Goal: Task Accomplishment & Management: Use online tool/utility

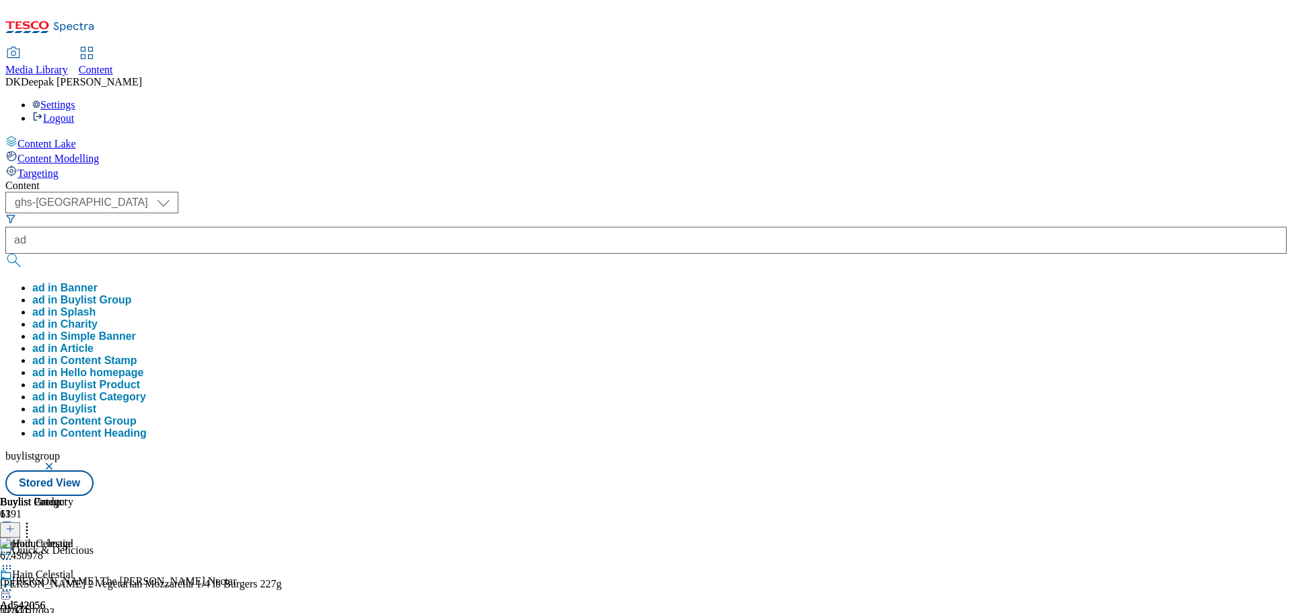
select select "ghs-[GEOGRAPHIC_DATA]"
type input "ad542077"
click at [5, 254] on button "submit" at bounding box center [14, 260] width 19 height 13
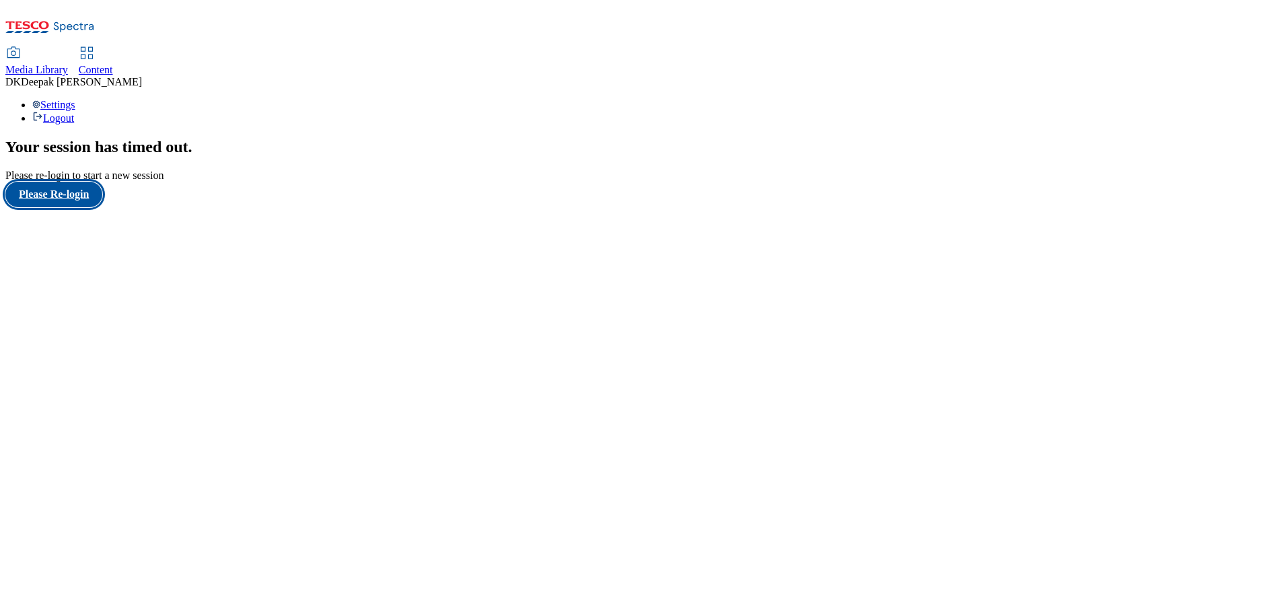
click at [99, 207] on button "Please Re-login" at bounding box center [53, 195] width 97 height 26
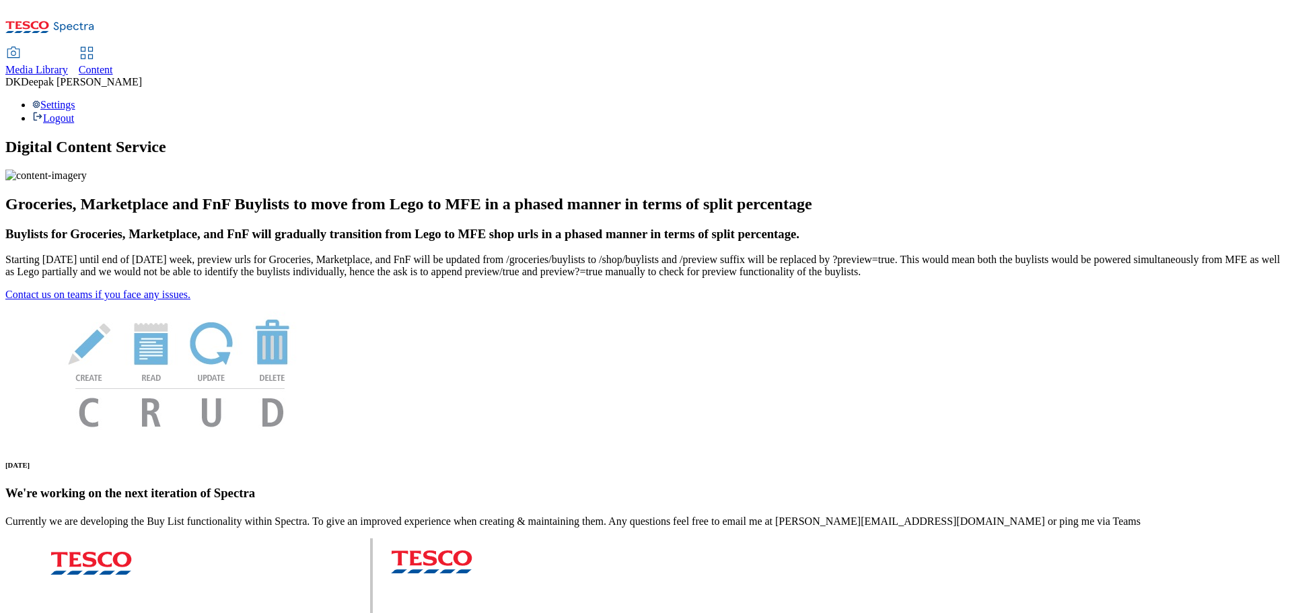
click at [92, 47] on use at bounding box center [86, 52] width 11 height 11
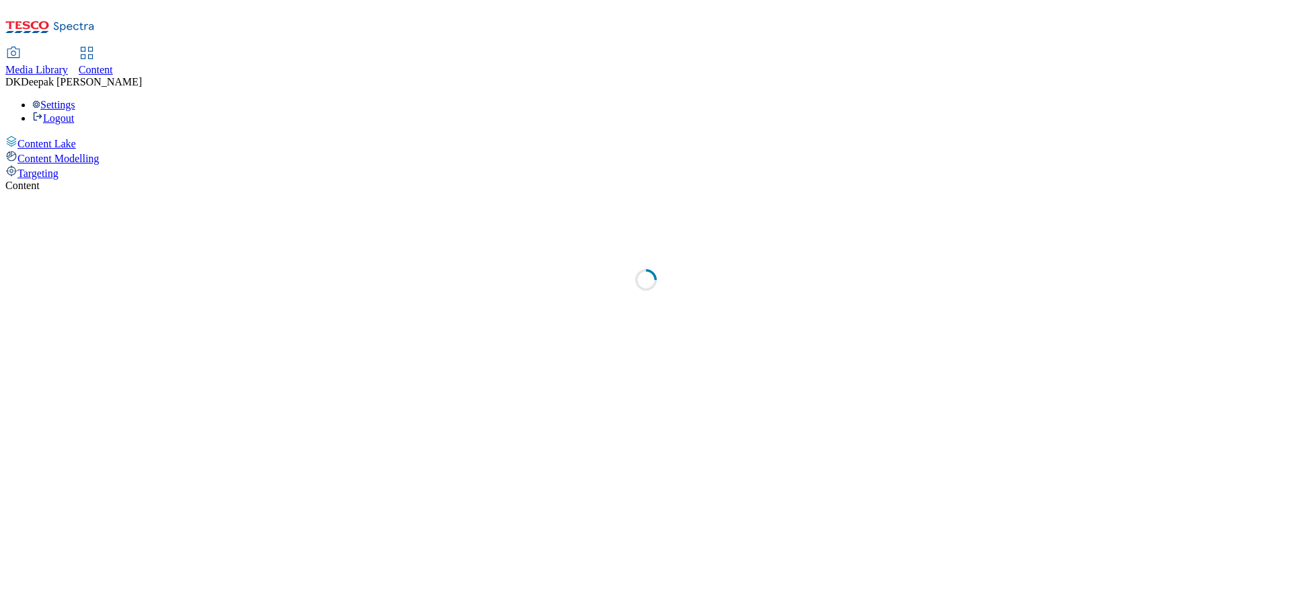
select select "ghs-[GEOGRAPHIC_DATA]"
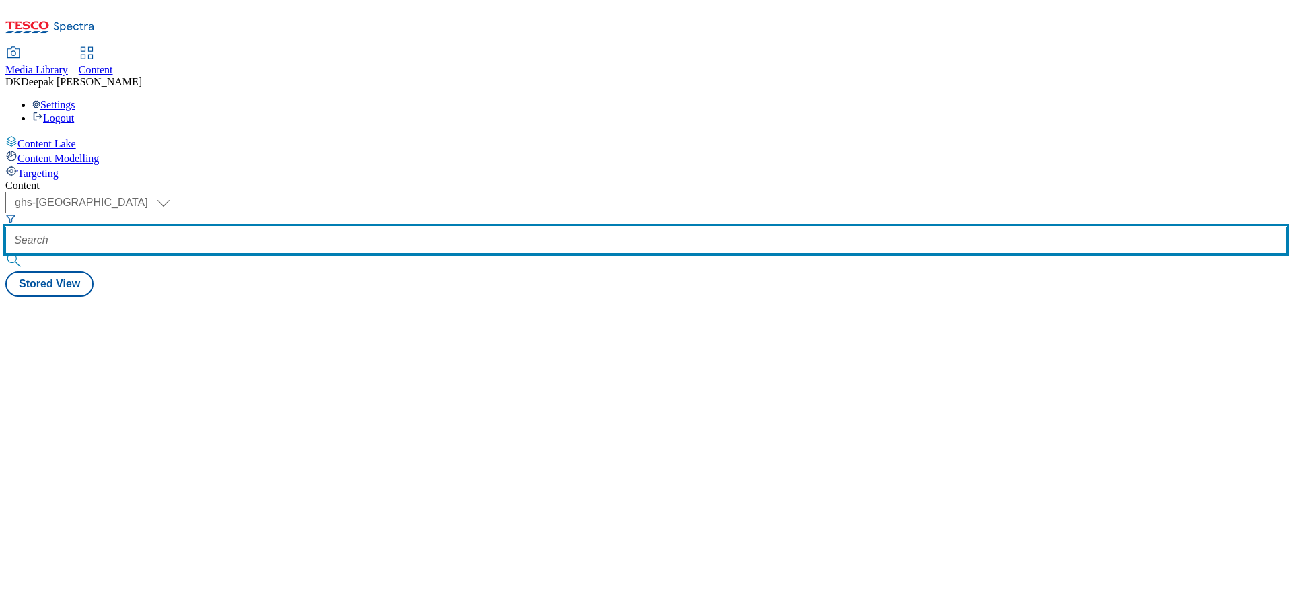
click at [310, 227] on input "text" at bounding box center [646, 240] width 1282 height 27
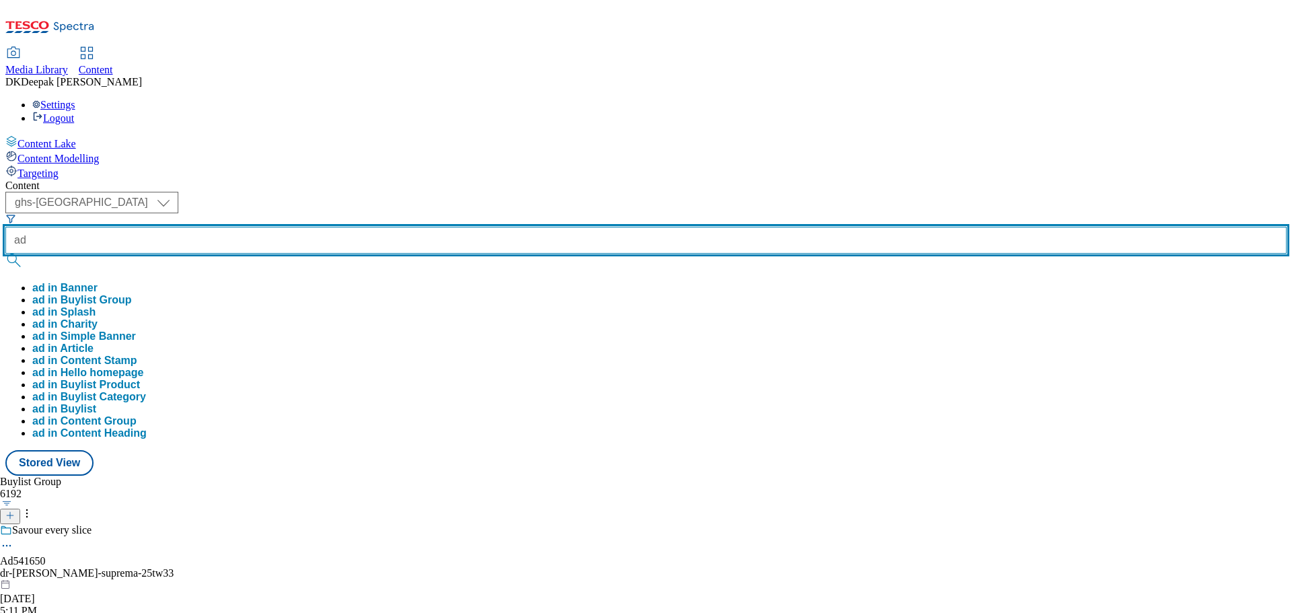
paste input "542077"
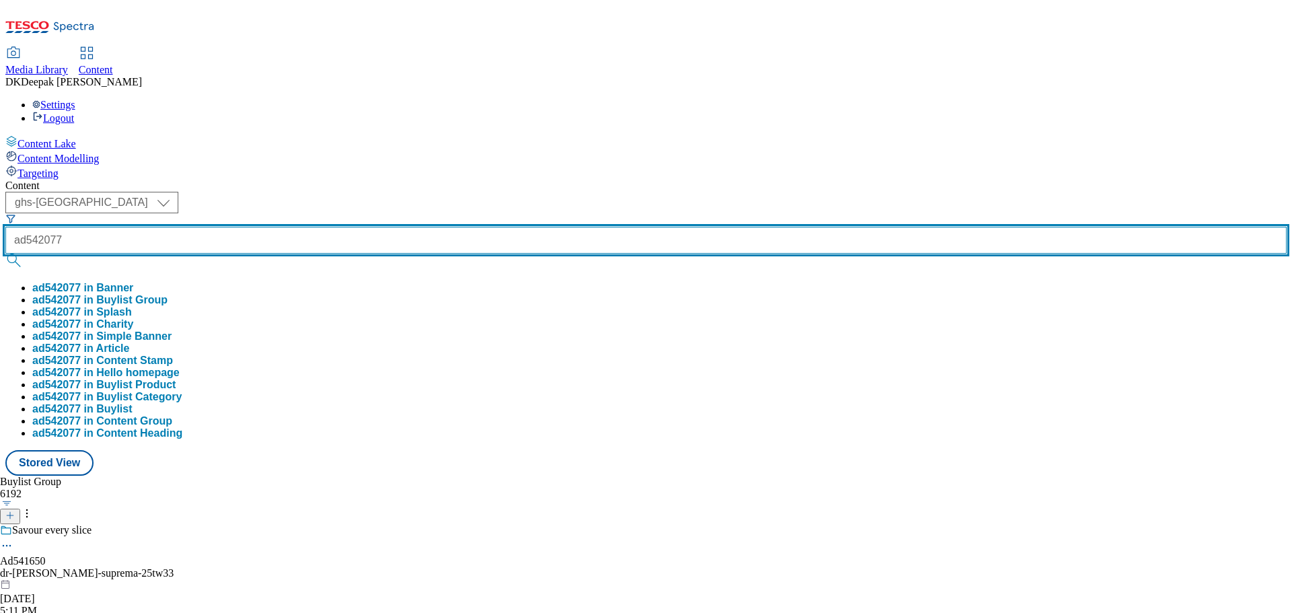
type input "ad542077"
click at [5, 254] on button "submit" at bounding box center [14, 260] width 19 height 13
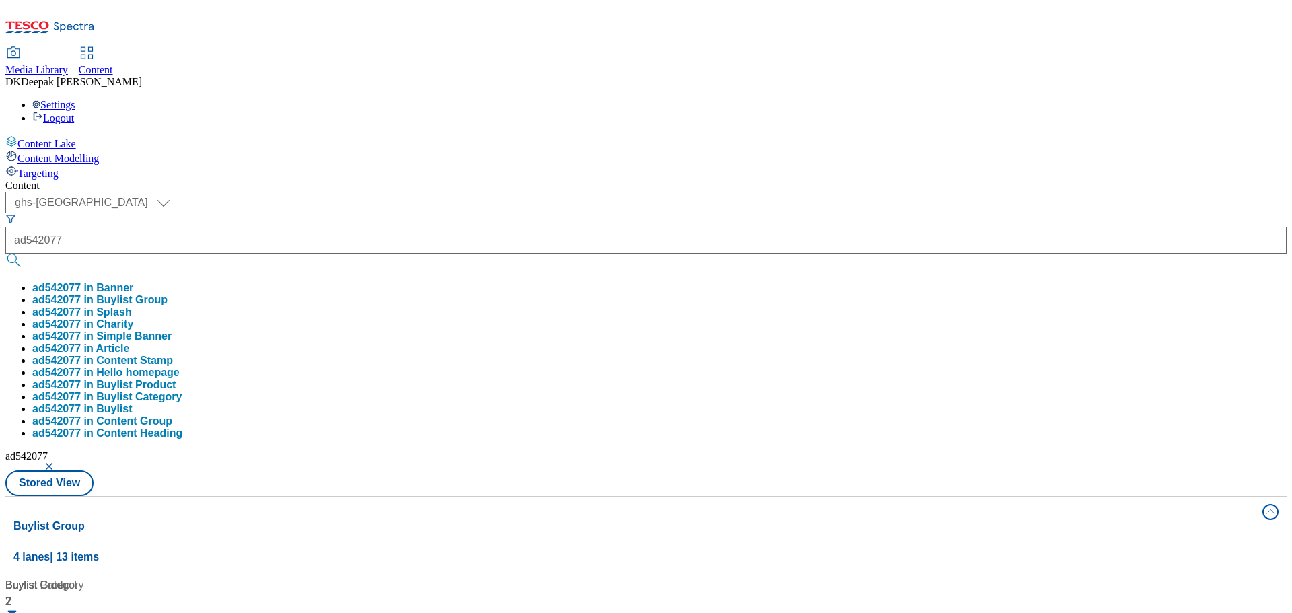
click at [69, 180] on div "Content Lake Content Modelling Targeting" at bounding box center [646, 157] width 1282 height 44
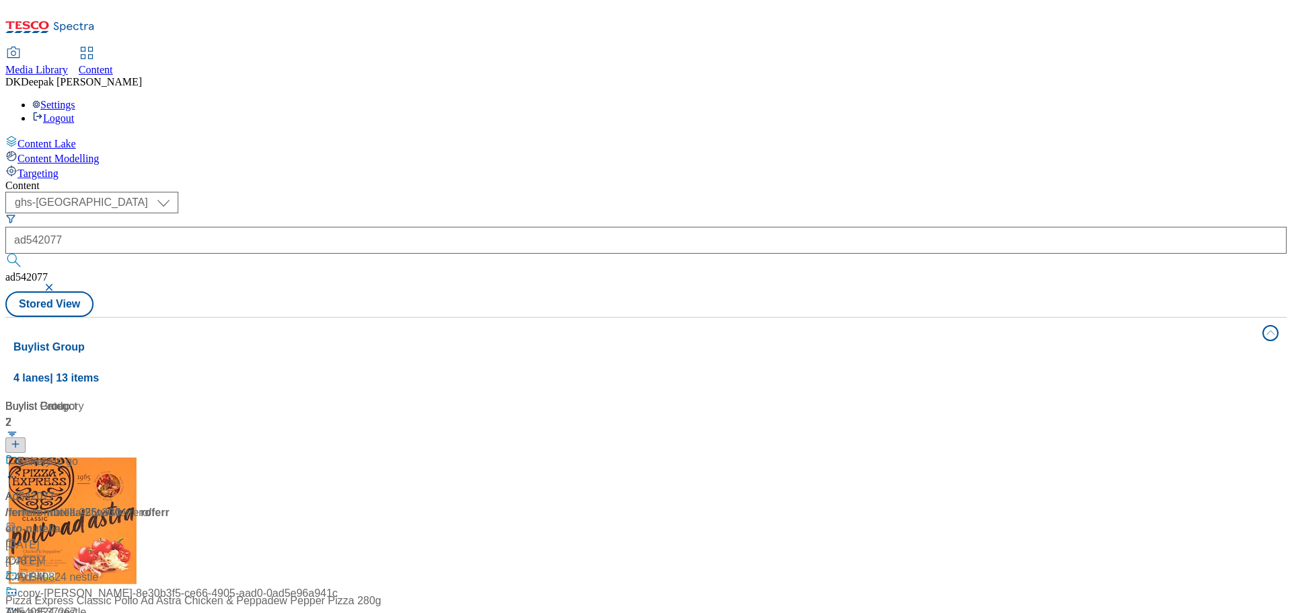
click at [174, 505] on div "/ ferrero-nutella-25tw30 / ferrero" at bounding box center [89, 513] width 168 height 16
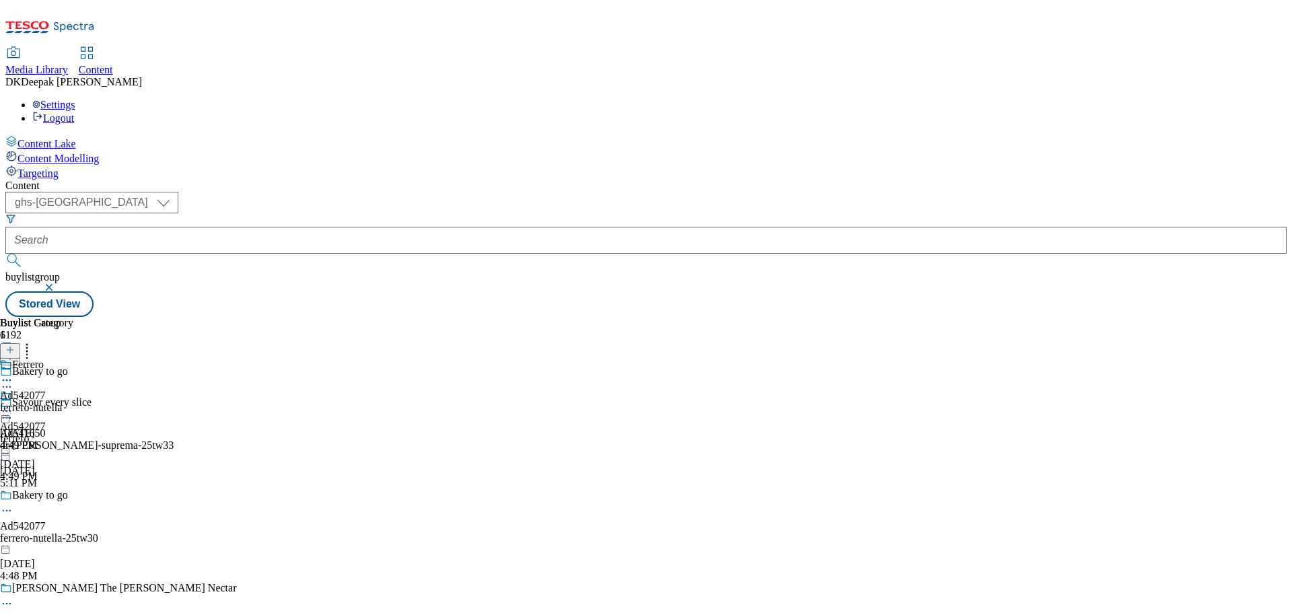
click at [13, 504] on icon at bounding box center [6, 510] width 13 height 13
click at [236, 531] on li "Edit" at bounding box center [131, 538] width 209 height 15
drag, startPoint x: 370, startPoint y: 353, endPoint x: 361, endPoint y: 355, distance: 9.2
click at [11, 510] on circle at bounding box center [10, 511] width 2 height 2
click at [63, 531] on button "Edit" at bounding box center [45, 538] width 36 height 15
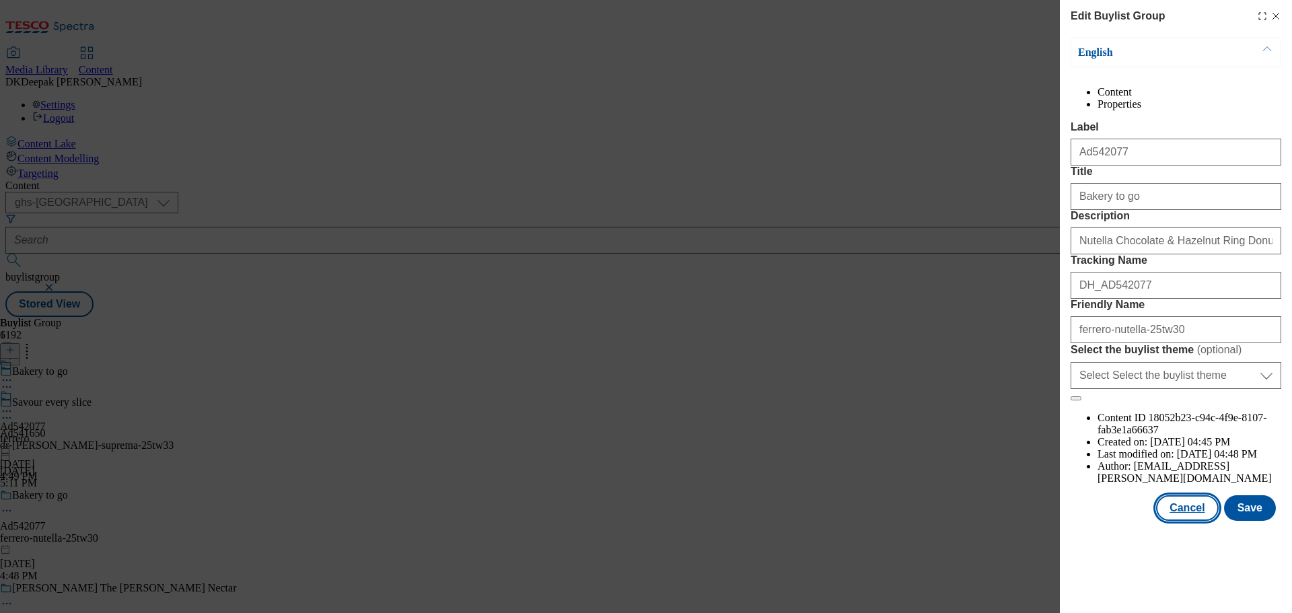
drag, startPoint x: 1184, startPoint y: 569, endPoint x: 1115, endPoint y: 528, distance: 80.2
click at [1185, 521] on button "Cancel" at bounding box center [1187, 508] width 62 height 26
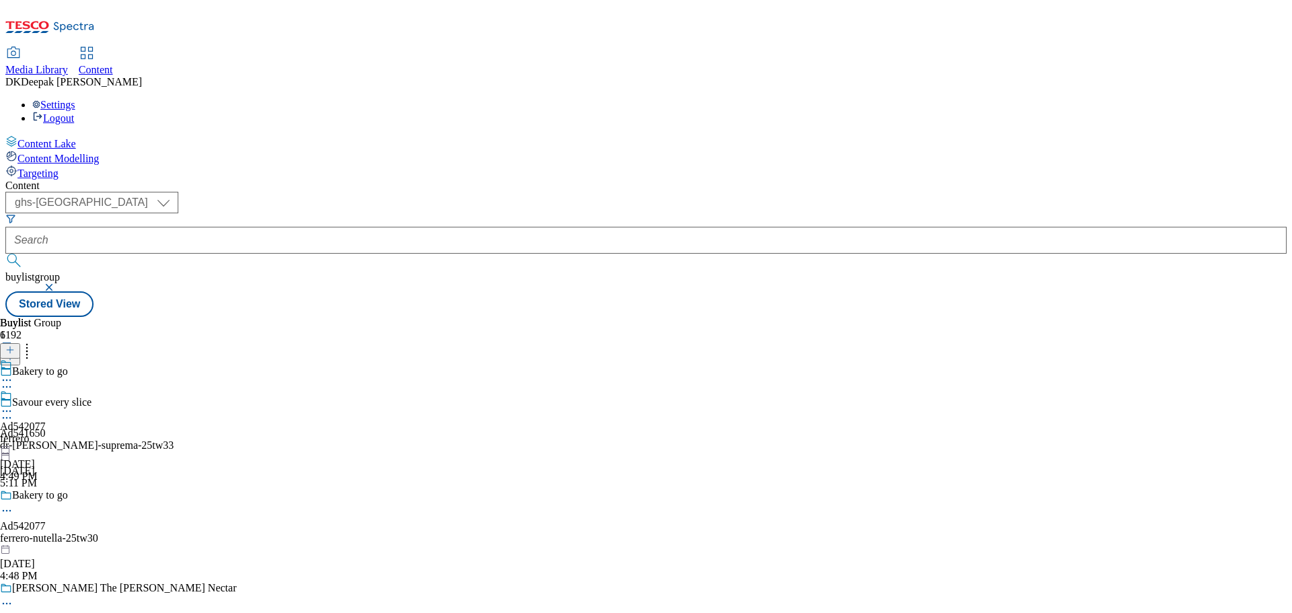
click at [13, 405] on icon at bounding box center [6, 411] width 13 height 13
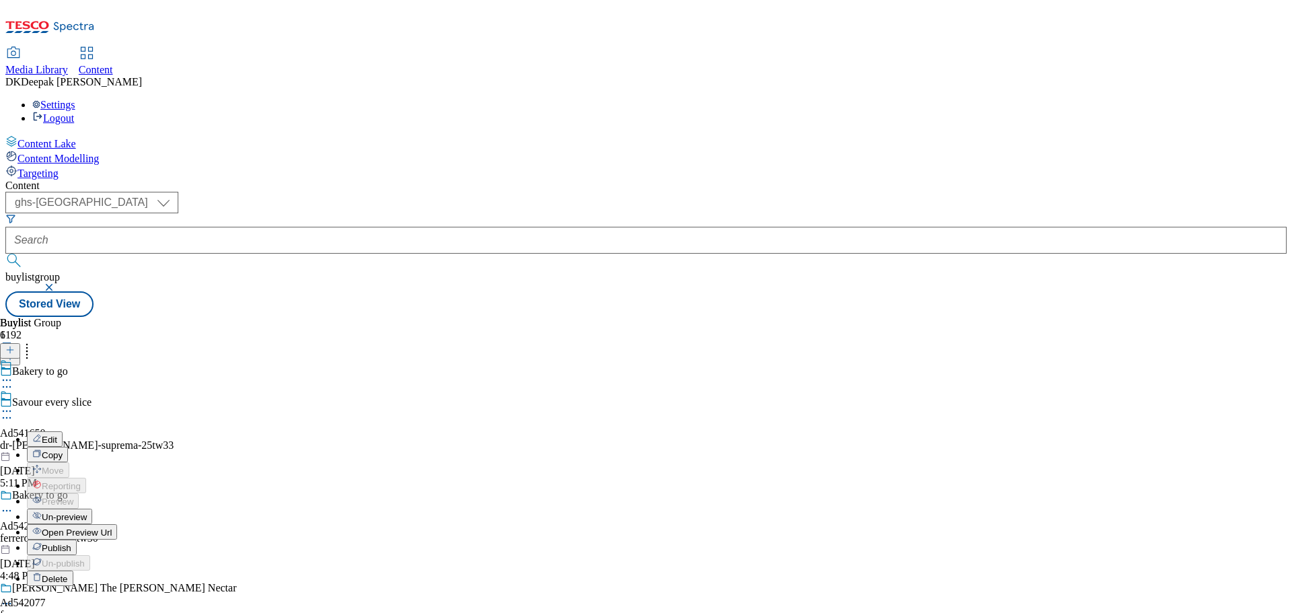
click at [63, 431] on button "Edit" at bounding box center [45, 438] width 36 height 15
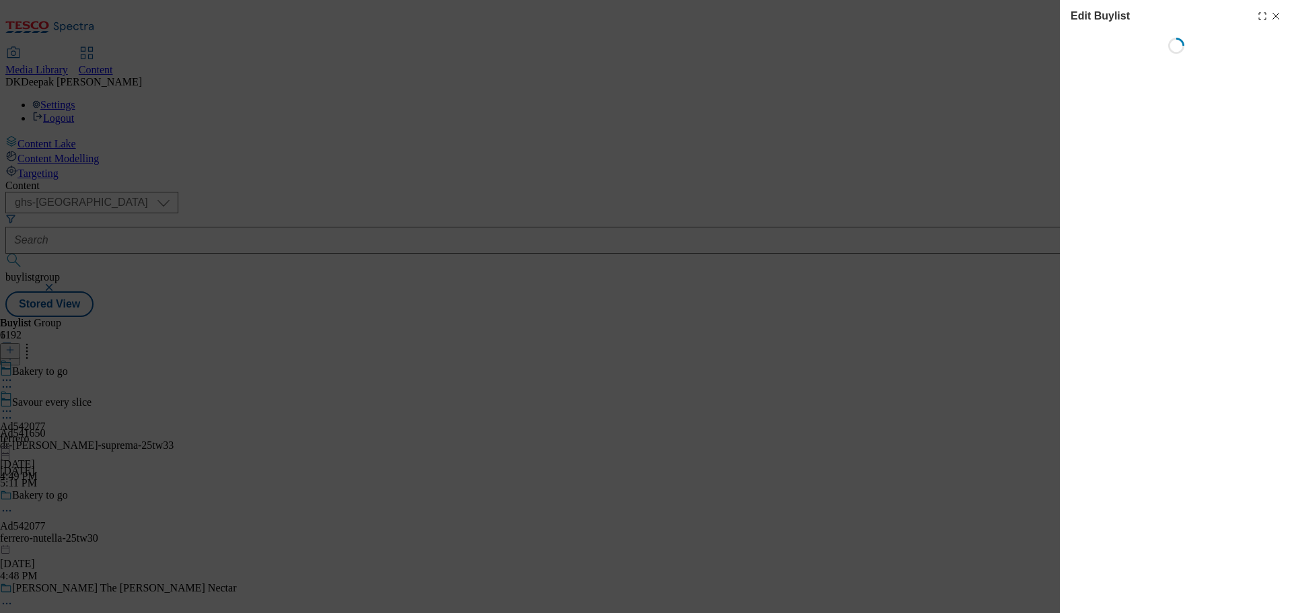
select select "tactical"
select select "supplier funded short term 1-3 weeks"
select select "dunnhumby"
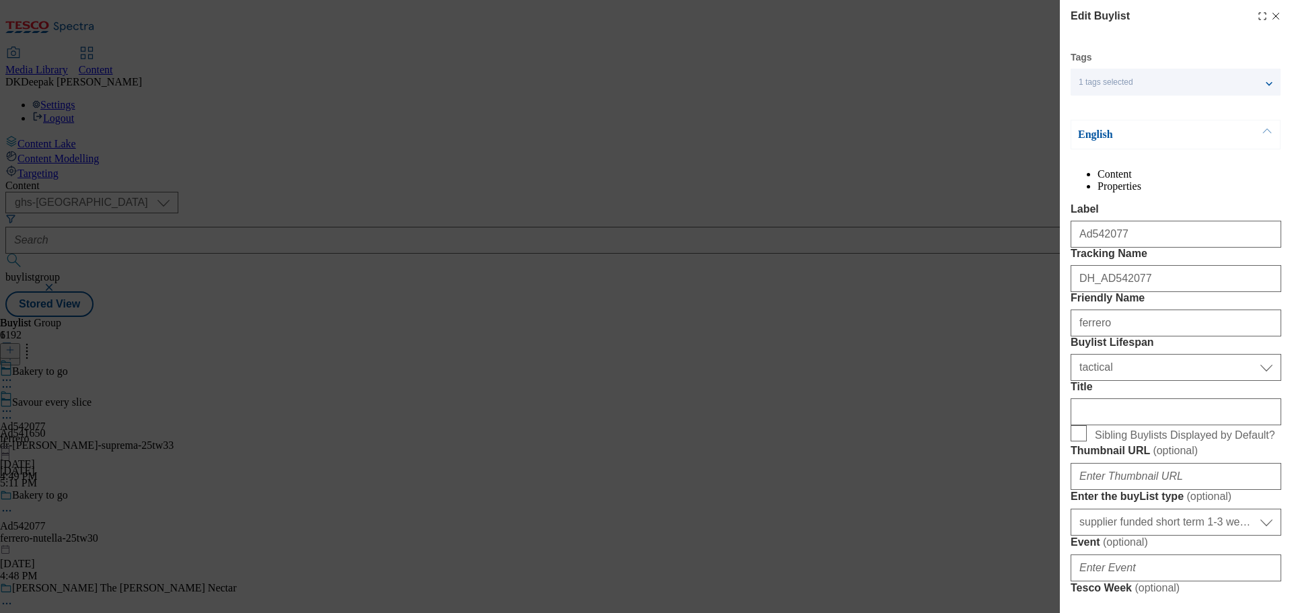
select select "Banner"
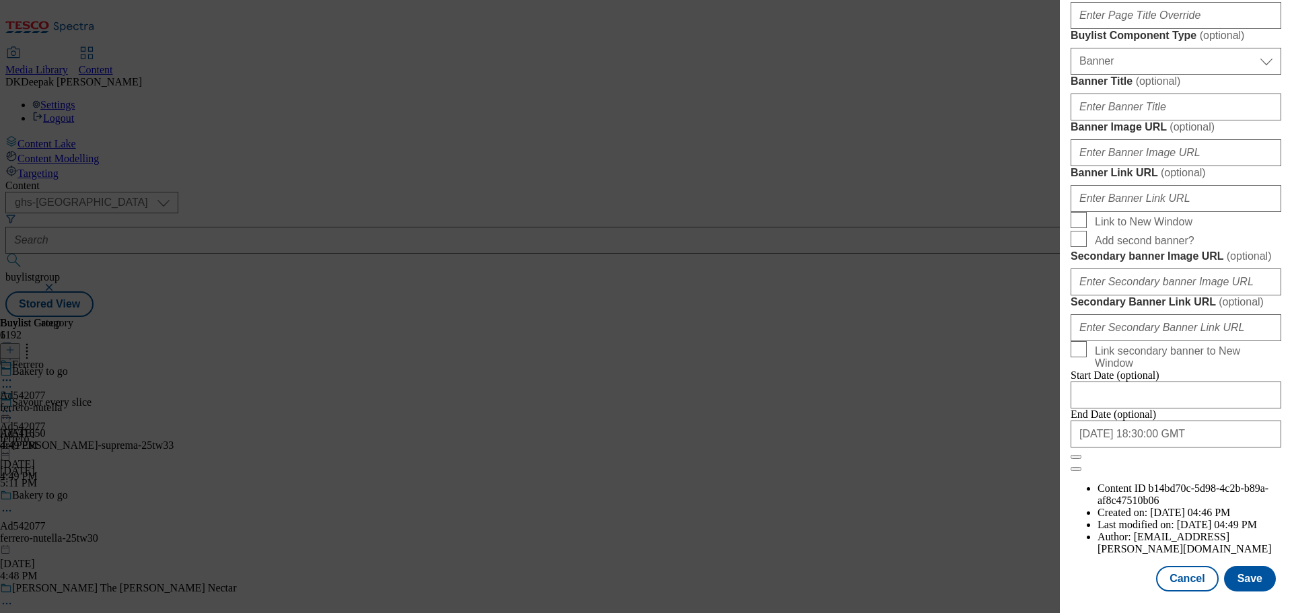
scroll to position [1345, 0]
click at [1177, 572] on button "Cancel" at bounding box center [1187, 579] width 62 height 26
select select "tactical"
select select "supplier funded short term 1-3 weeks"
select select "dunnhumby"
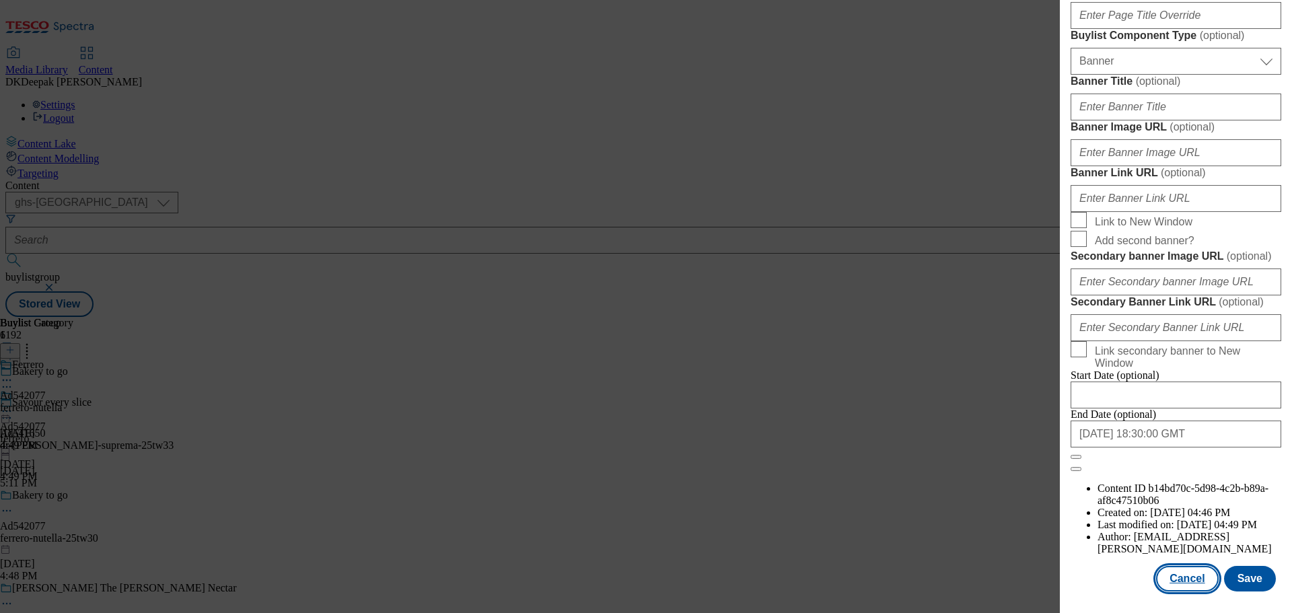
select select "Banner"
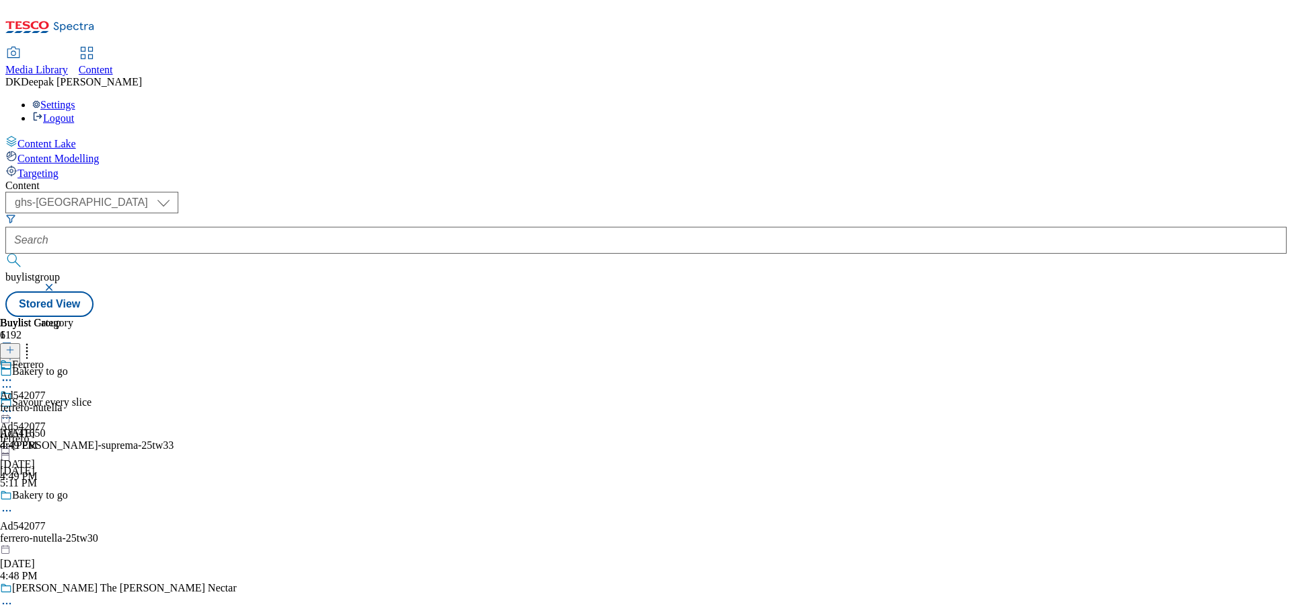
scroll to position [1043, 0]
click at [73, 402] on div "ferrero-nutella" at bounding box center [36, 408] width 73 height 12
click at [13, 405] on icon at bounding box center [6, 411] width 13 height 13
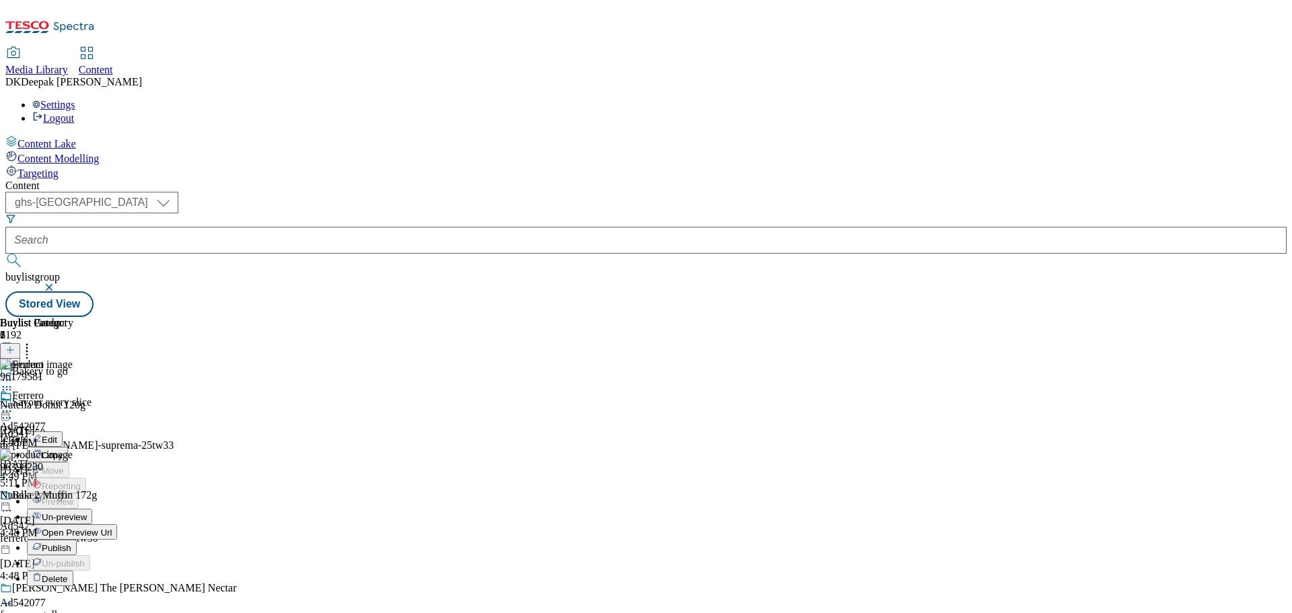
click at [63, 431] on button "Edit" at bounding box center [45, 438] width 36 height 15
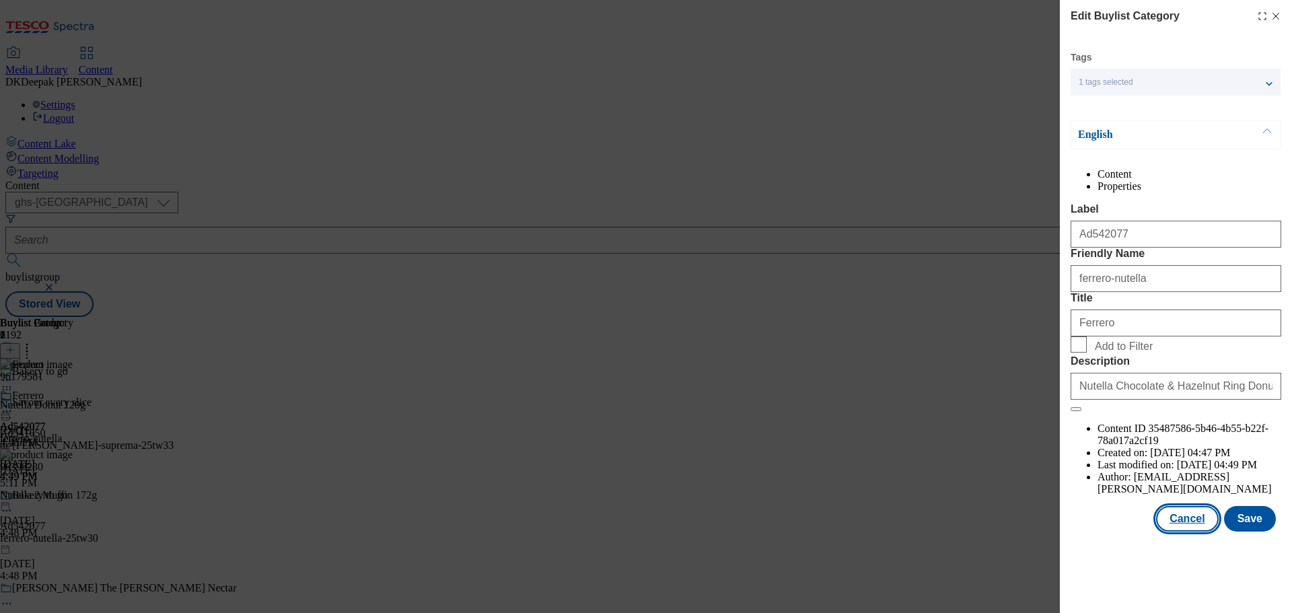
click at [1185, 532] on button "Cancel" at bounding box center [1187, 519] width 62 height 26
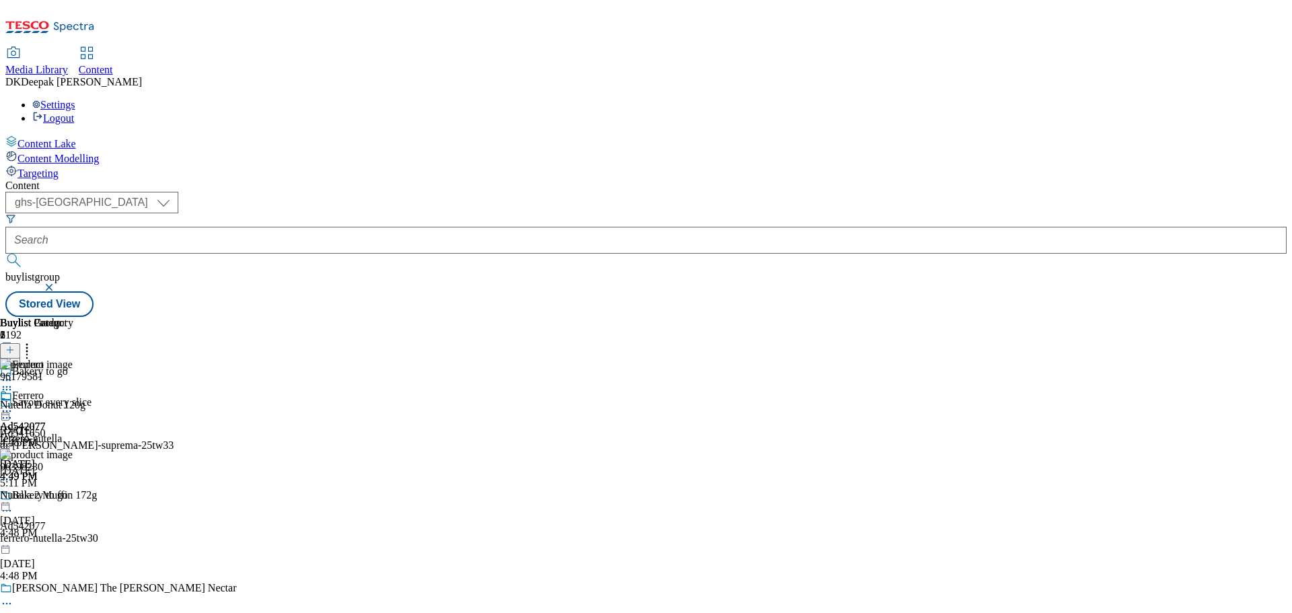
click at [13, 405] on icon at bounding box center [6, 411] width 13 height 13
click at [112, 528] on span "Open Preview Url" at bounding box center [77, 533] width 70 height 10
click at [13, 405] on icon at bounding box center [6, 411] width 13 height 13
click at [71, 543] on span "Publish" at bounding box center [57, 548] width 30 height 10
